Goal: Check status

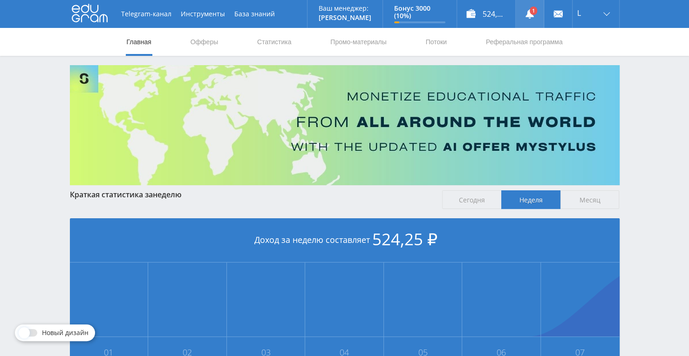
click at [528, 14] on use at bounding box center [529, 13] width 8 height 9
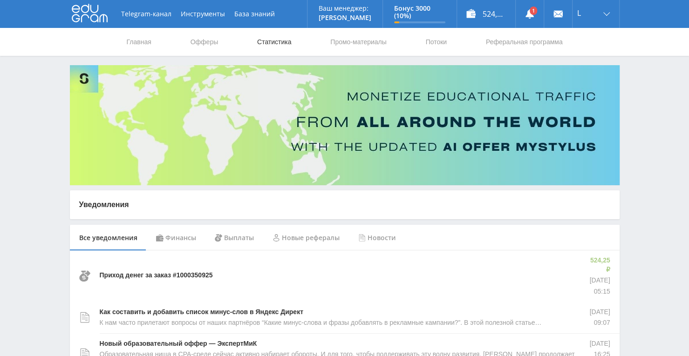
click at [260, 45] on link "Статистика" at bounding box center [274, 42] width 36 height 28
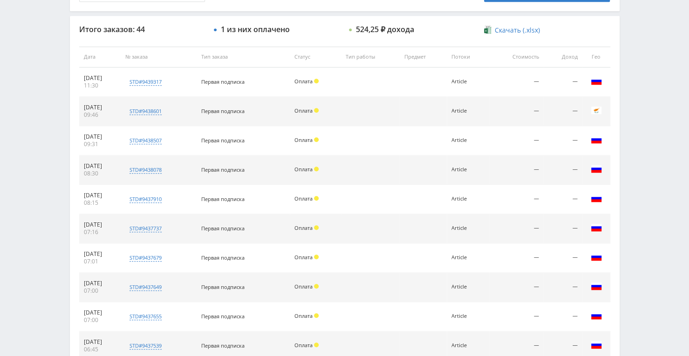
scroll to position [326, 0]
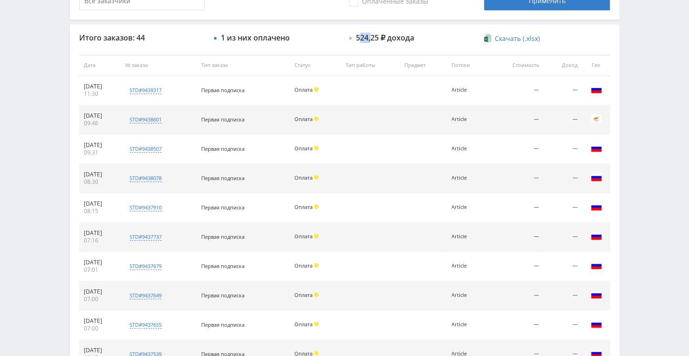
drag, startPoint x: 358, startPoint y: 37, endPoint x: 370, endPoint y: 37, distance: 11.2
click at [370, 37] on div "524,25 ₽ дохода" at bounding box center [385, 38] width 58 height 8
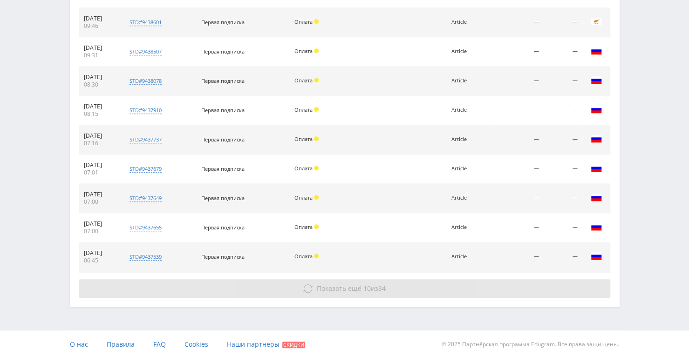
click at [319, 291] on button "Показать ещё 10 из 34" at bounding box center [344, 288] width 531 height 19
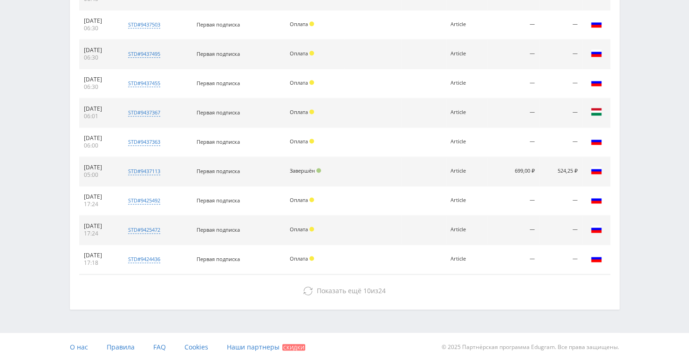
scroll to position [686, 0]
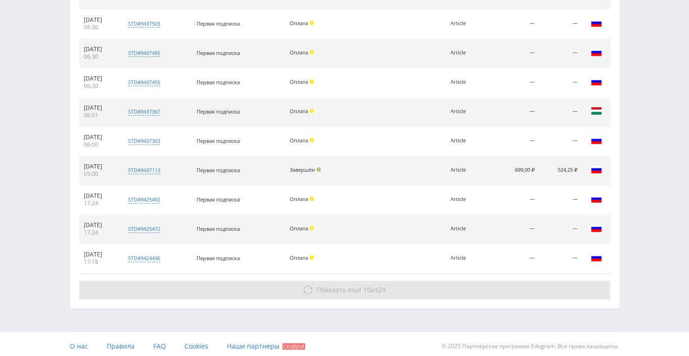
click at [342, 291] on button "Показать ещё 10 из 24" at bounding box center [344, 290] width 531 height 19
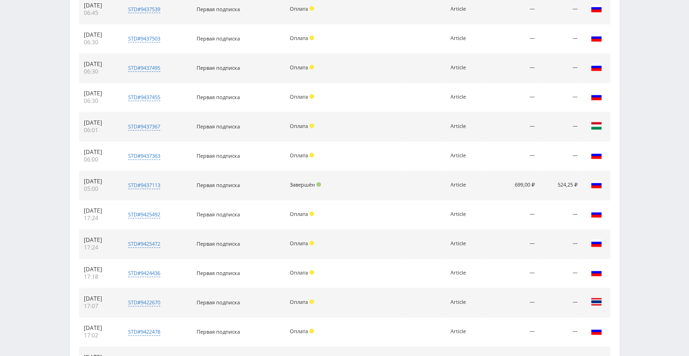
scroll to position [670, 0]
click at [41, 216] on div "Telegram-канал Инструменты База знаний Ваш менеджер: [PERSON_NAME] Alex Online …" at bounding box center [344, -1] width 689 height 1339
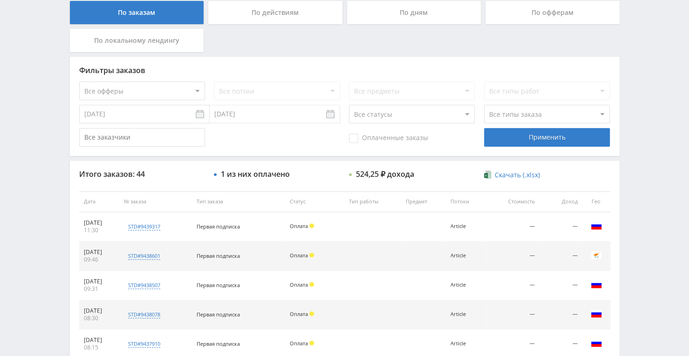
scroll to position [181, 0]
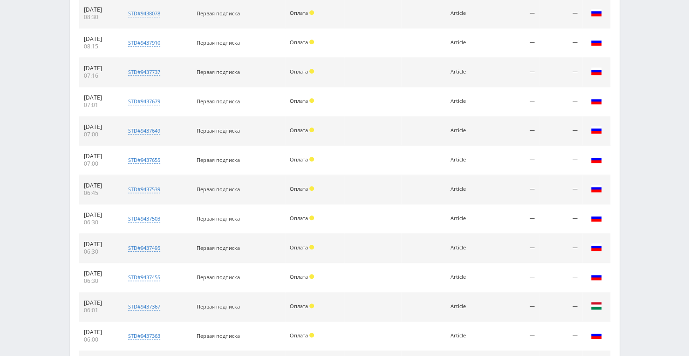
scroll to position [507, 0]
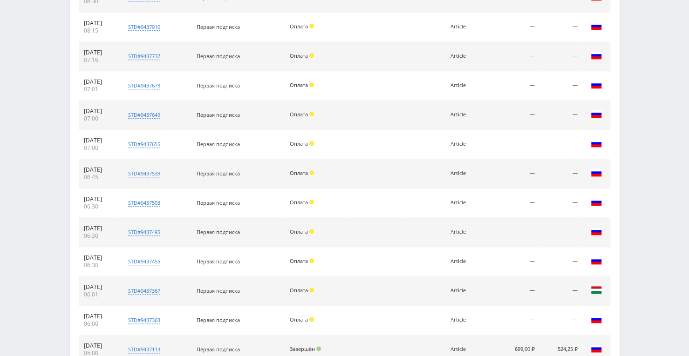
click at [50, 213] on div "Telegram-канал Инструменты База знаний Ваш менеджер: [PERSON_NAME] Alex Online …" at bounding box center [344, 162] width 689 height 1339
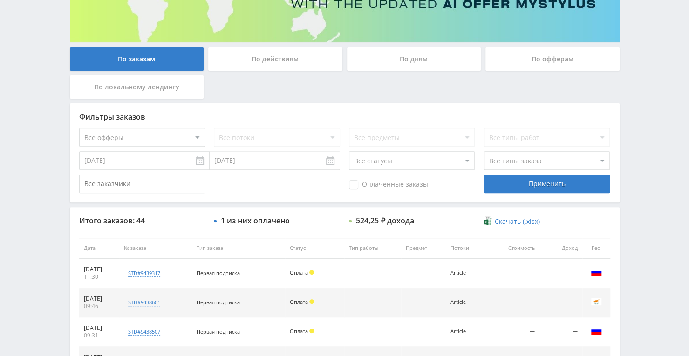
scroll to position [134, 0]
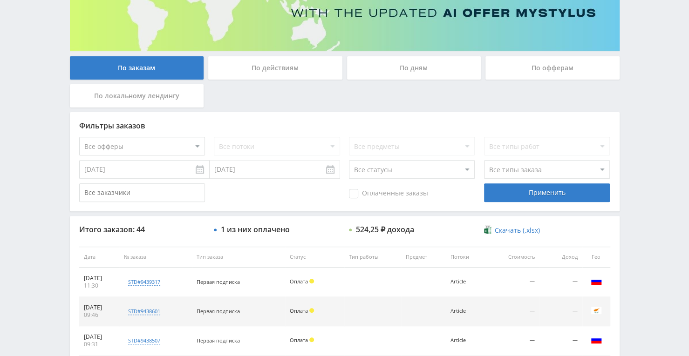
click at [305, 65] on div "По действиям" at bounding box center [275, 67] width 134 height 23
click at [0, 0] on input "По действиям" at bounding box center [0, 0] width 0 height 0
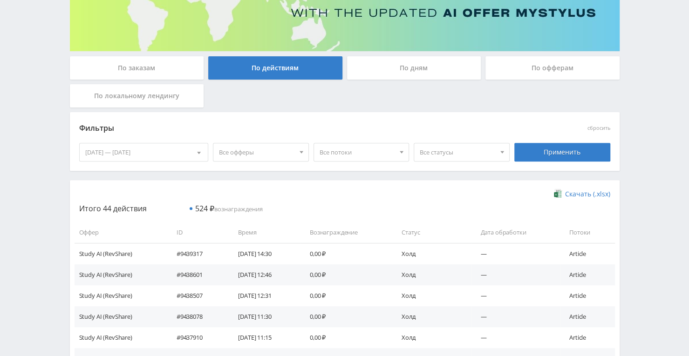
click at [558, 74] on div "По офферам" at bounding box center [552, 67] width 134 height 23
click at [0, 0] on input "По офферам" at bounding box center [0, 0] width 0 height 0
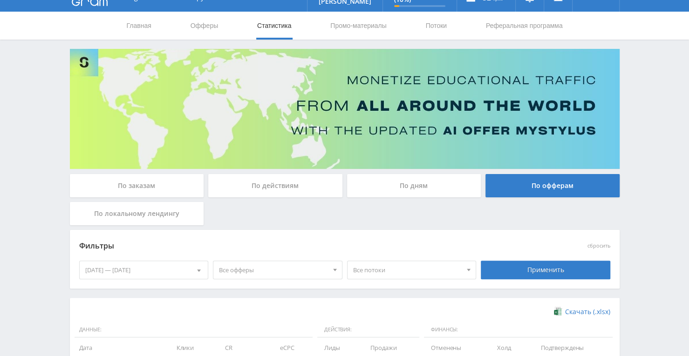
scroll to position [0, 0]
